Goal: Information Seeking & Learning: Stay updated

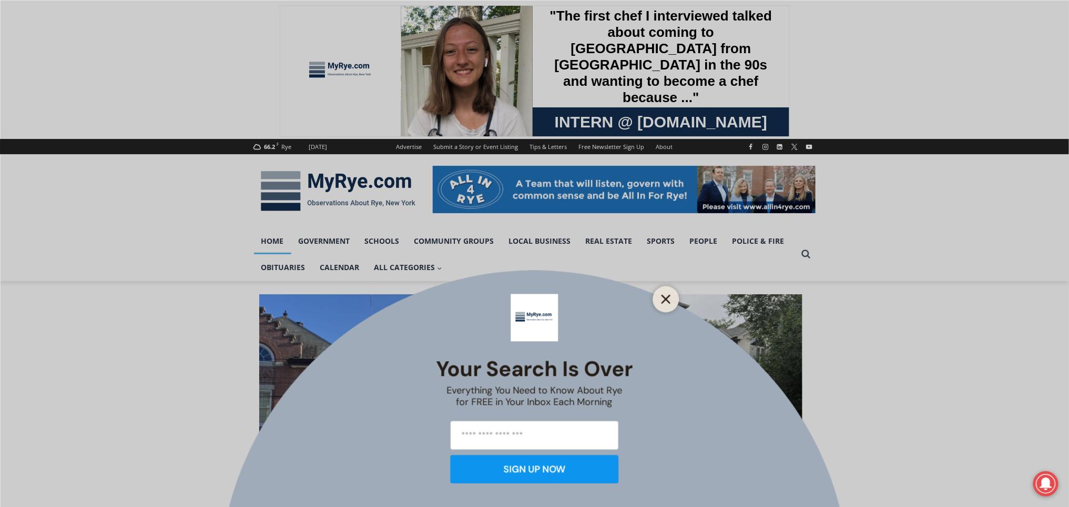
click at [672, 296] on button "Close" at bounding box center [666, 298] width 15 height 15
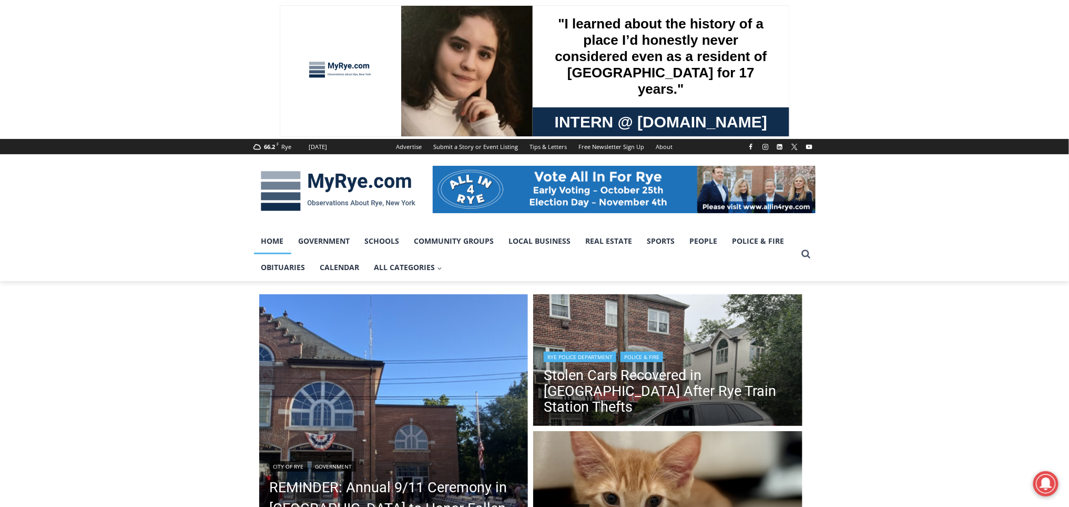
click at [676, 359] on header "Rye Police Department | Police & Fire Stolen Cars Recovered in Bronx After Rye …" at bounding box center [667, 383] width 269 height 91
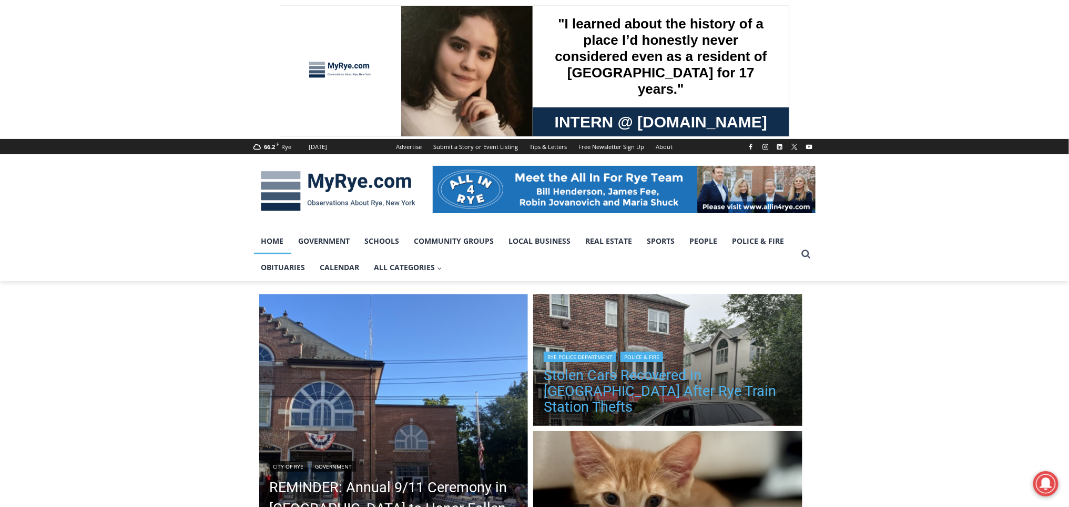
click at [691, 391] on link "Stolen Cars Recovered in [GEOGRAPHIC_DATA] After Rye Train Station Thefts" at bounding box center [668, 390] width 248 height 47
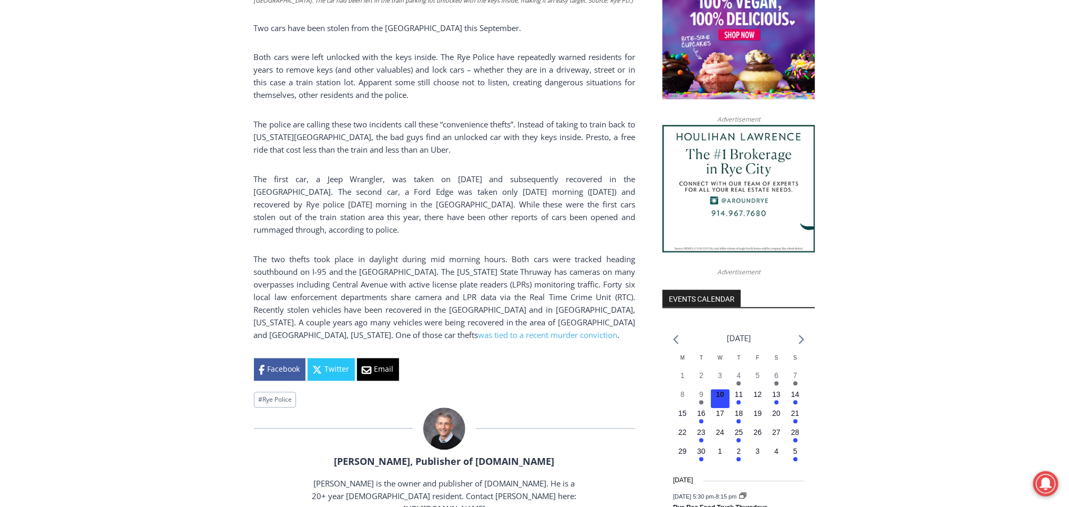
scroll to position [959, 0]
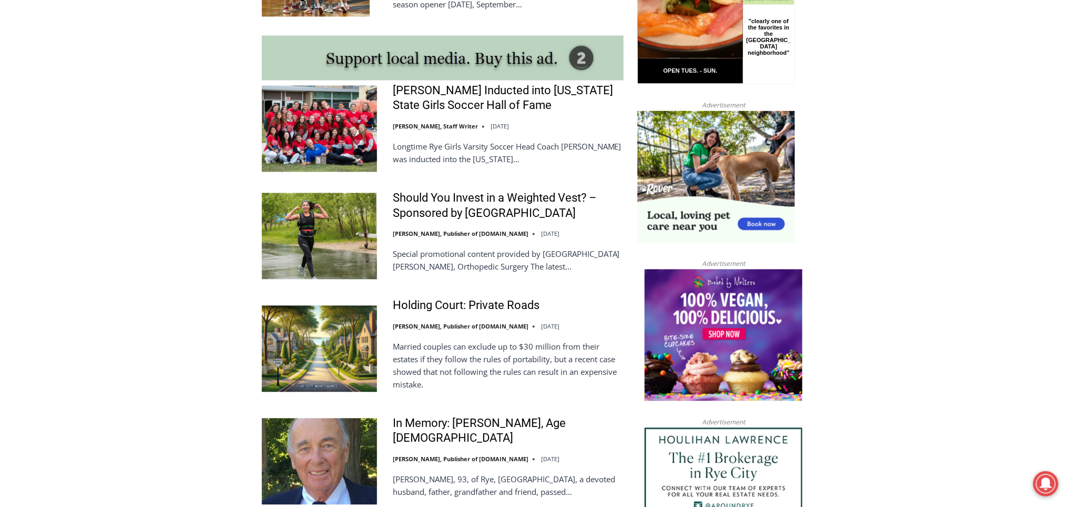
scroll to position [900, 0]
